Goal: Task Accomplishment & Management: Manage account settings

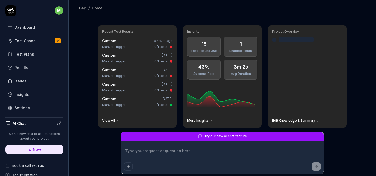
click at [25, 109] on div "Settings" at bounding box center [22, 108] width 15 height 6
click at [24, 109] on div "Settings" at bounding box center [22, 108] width 15 height 6
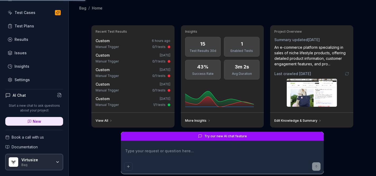
scroll to position [43, 0]
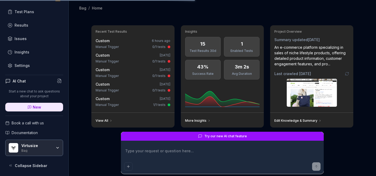
type textarea "*"
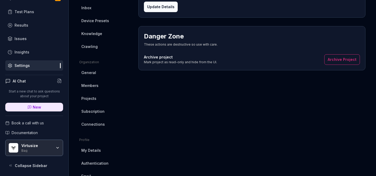
scroll to position [112, 0]
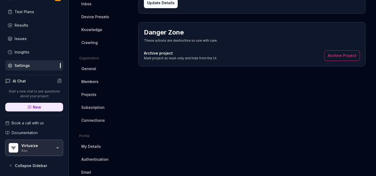
click at [97, 110] on span "Subscription" at bounding box center [92, 108] width 23 height 6
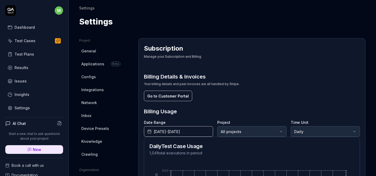
click at [173, 97] on button "Go to Customer Portal" at bounding box center [168, 96] width 48 height 11
